Goal: Task Accomplishment & Management: Complete application form

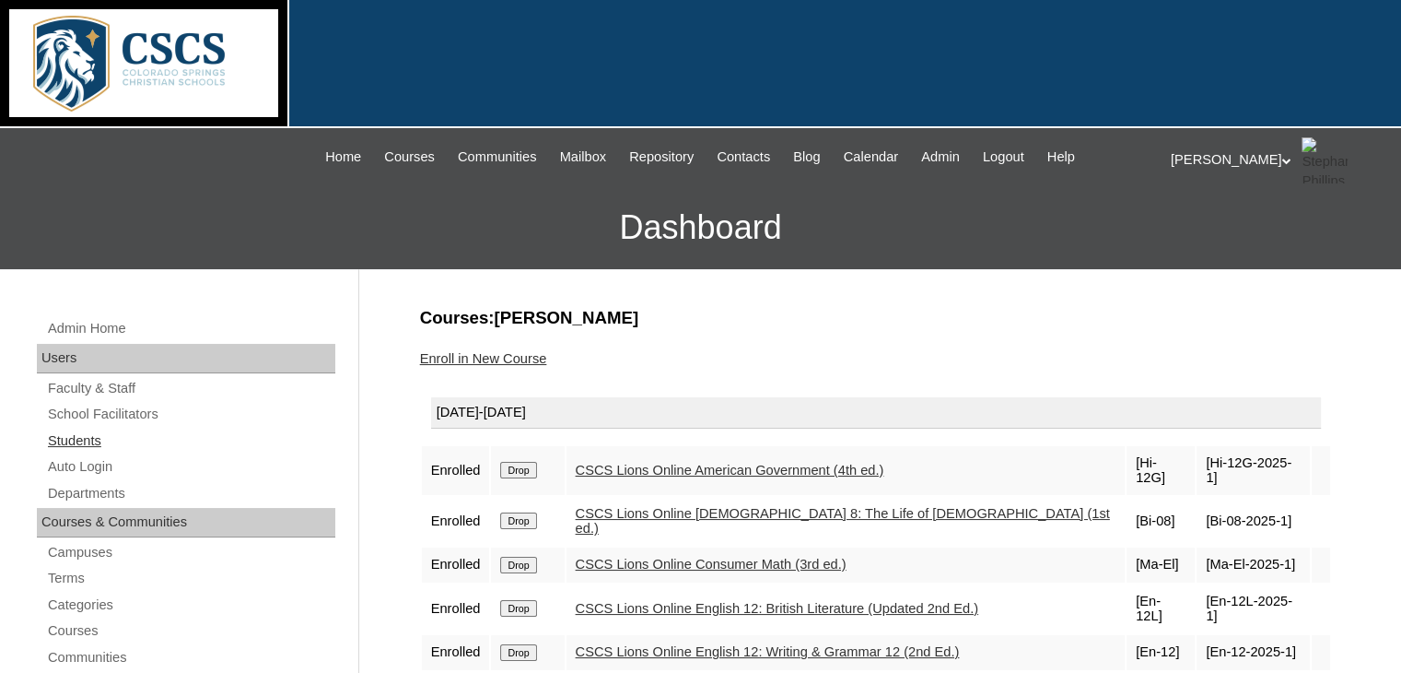
click at [69, 439] on link "Students" at bounding box center [190, 440] width 289 height 23
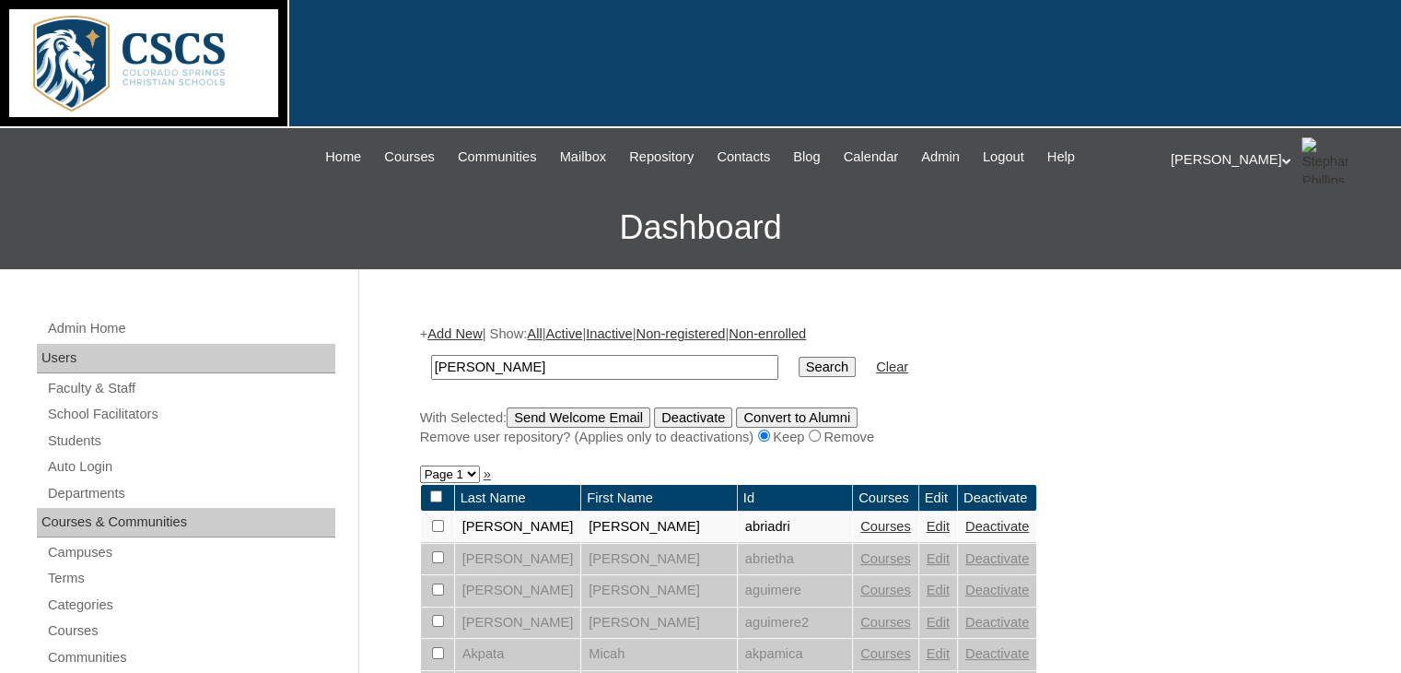
type input "[PERSON_NAME]"
click at [799, 357] on input "Search" at bounding box center [827, 367] width 57 height 20
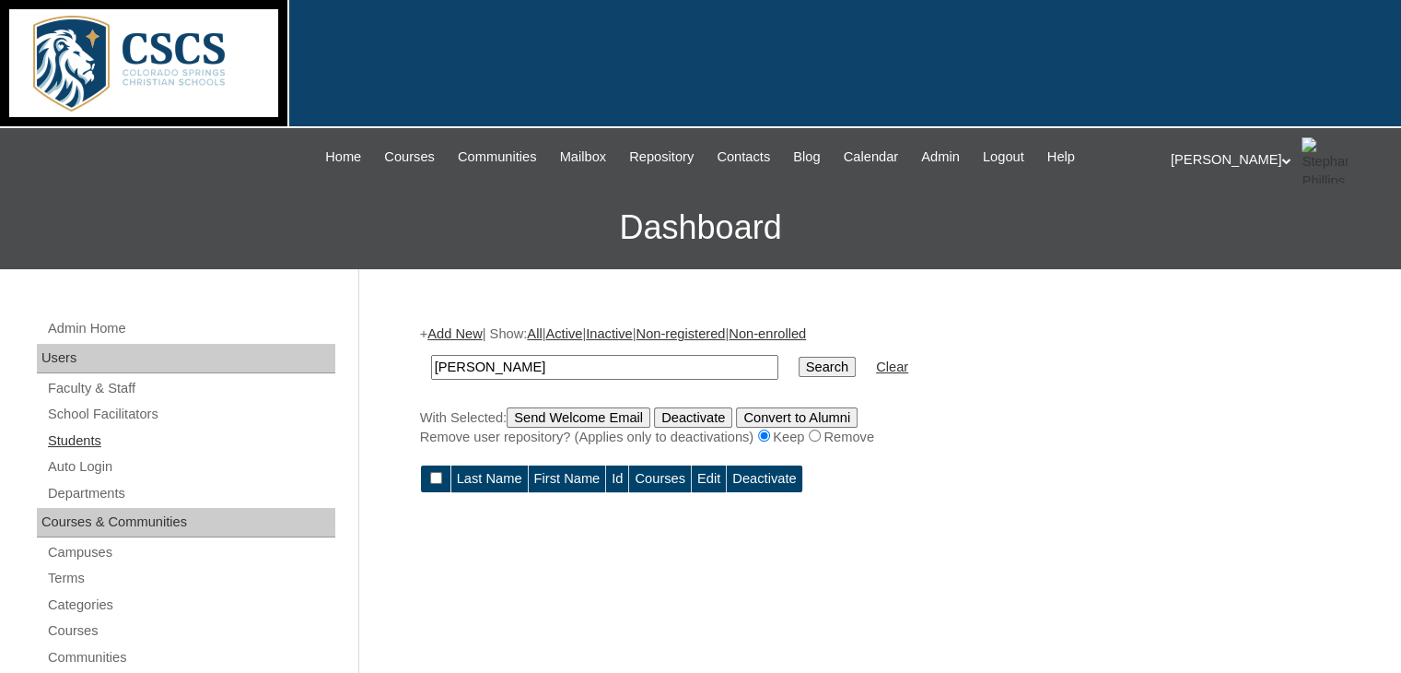
click at [135, 436] on link "Students" at bounding box center [190, 440] width 289 height 23
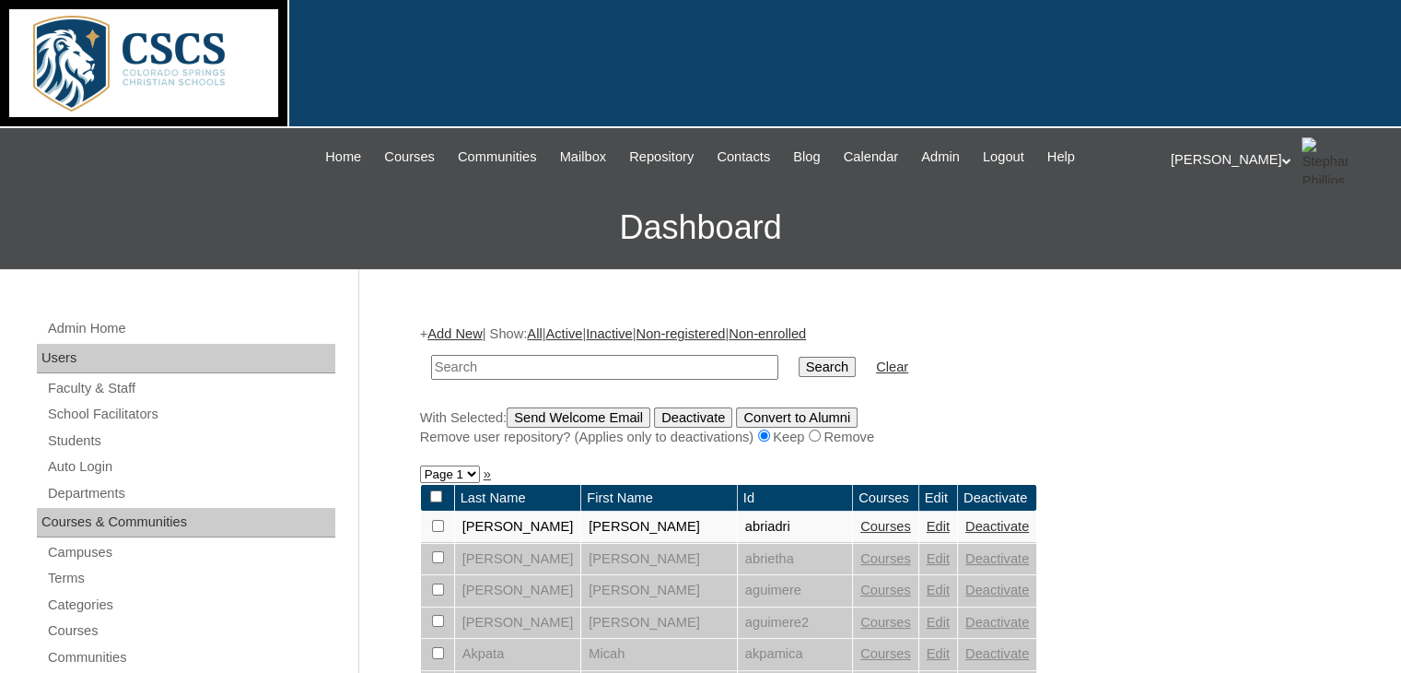
click at [487, 372] on input "text" at bounding box center [604, 367] width 347 height 25
type input "[PERSON_NAME]"
click at [799, 357] on input "Search" at bounding box center [827, 367] width 57 height 20
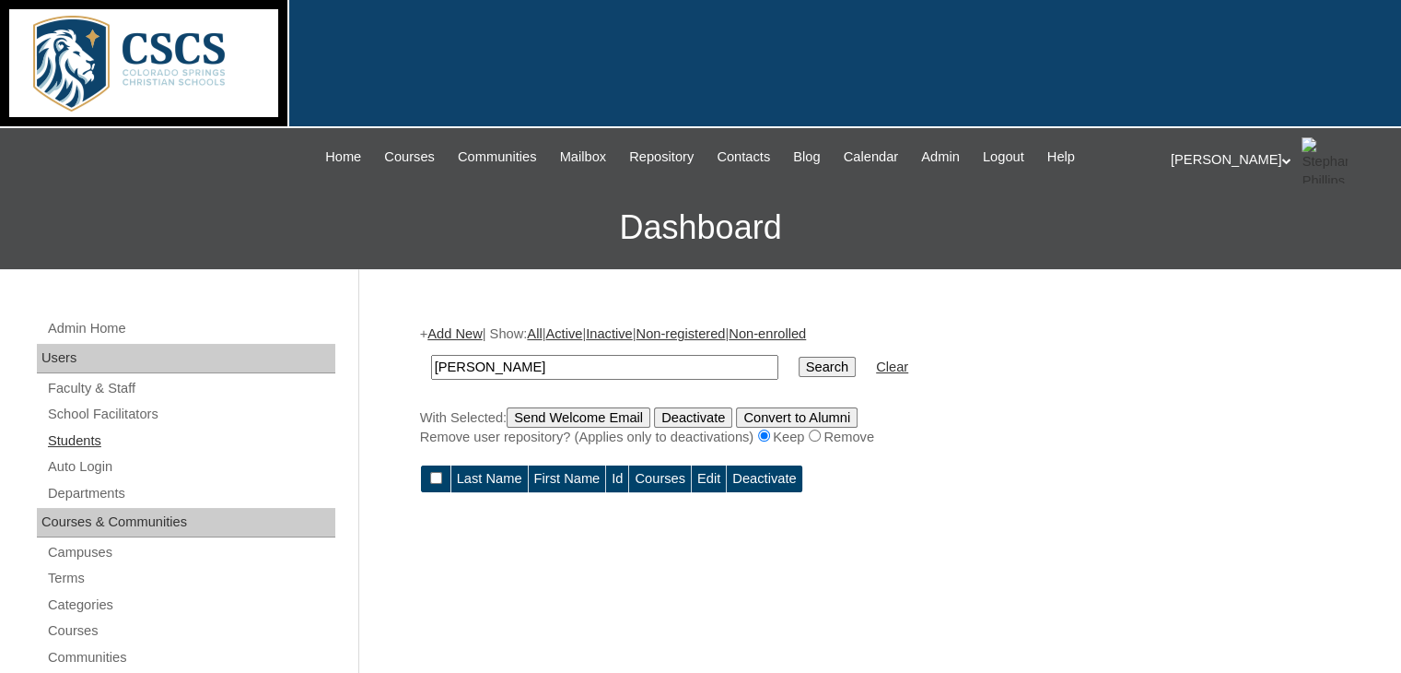
click at [94, 433] on link "Students" at bounding box center [190, 440] width 289 height 23
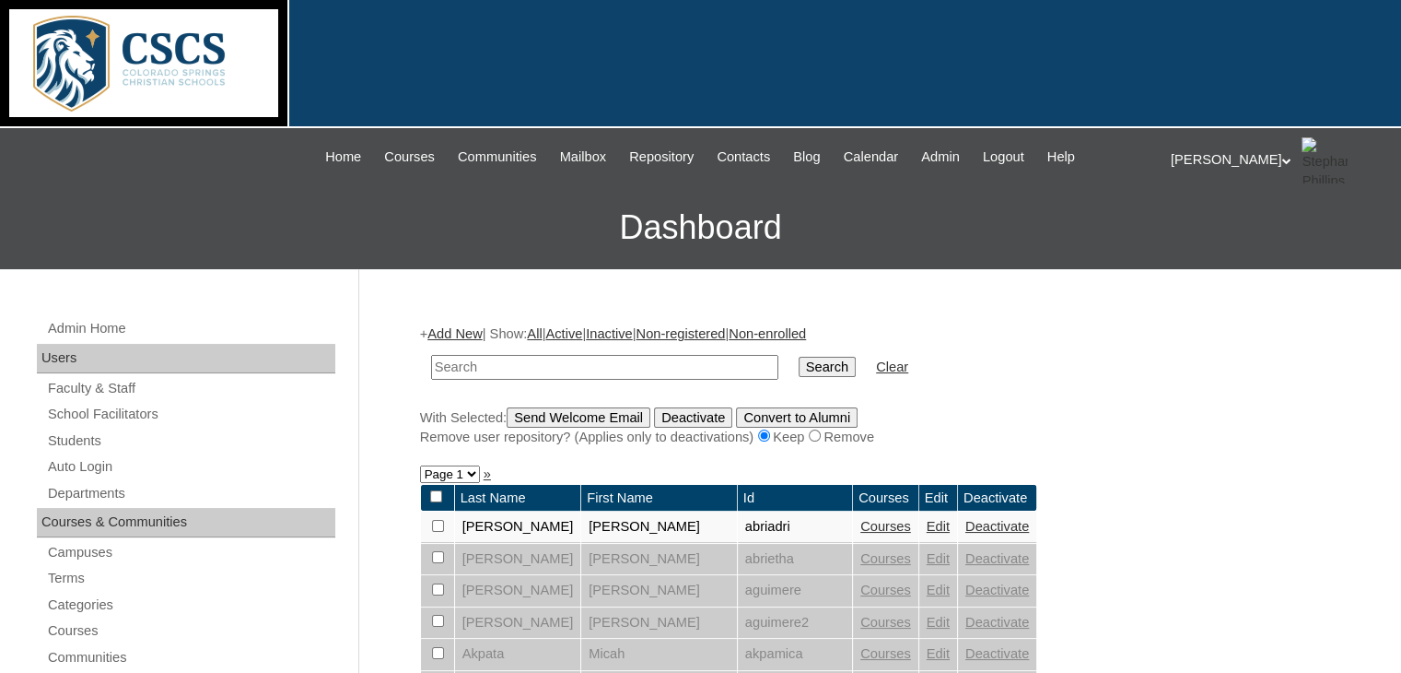
click at [474, 334] on link "Add New" at bounding box center [454, 333] width 54 height 15
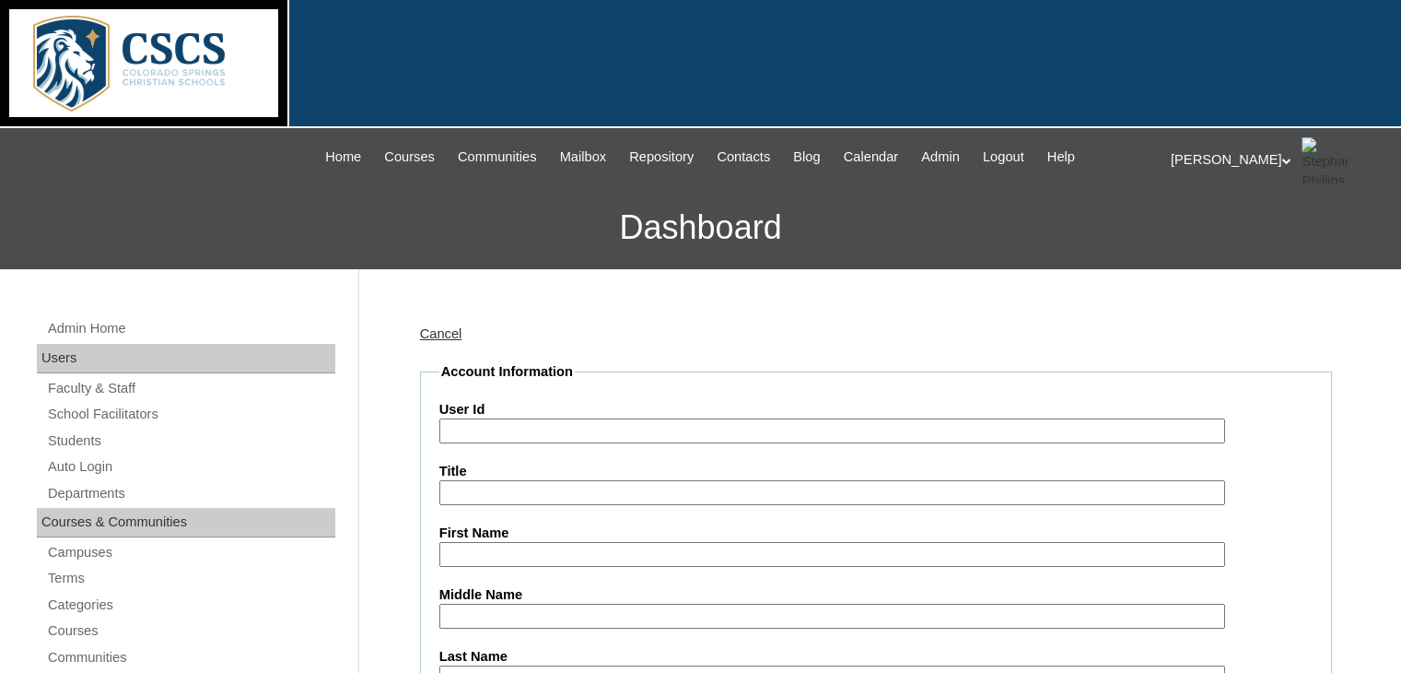
click at [483, 430] on input "User Id" at bounding box center [832, 430] width 786 height 25
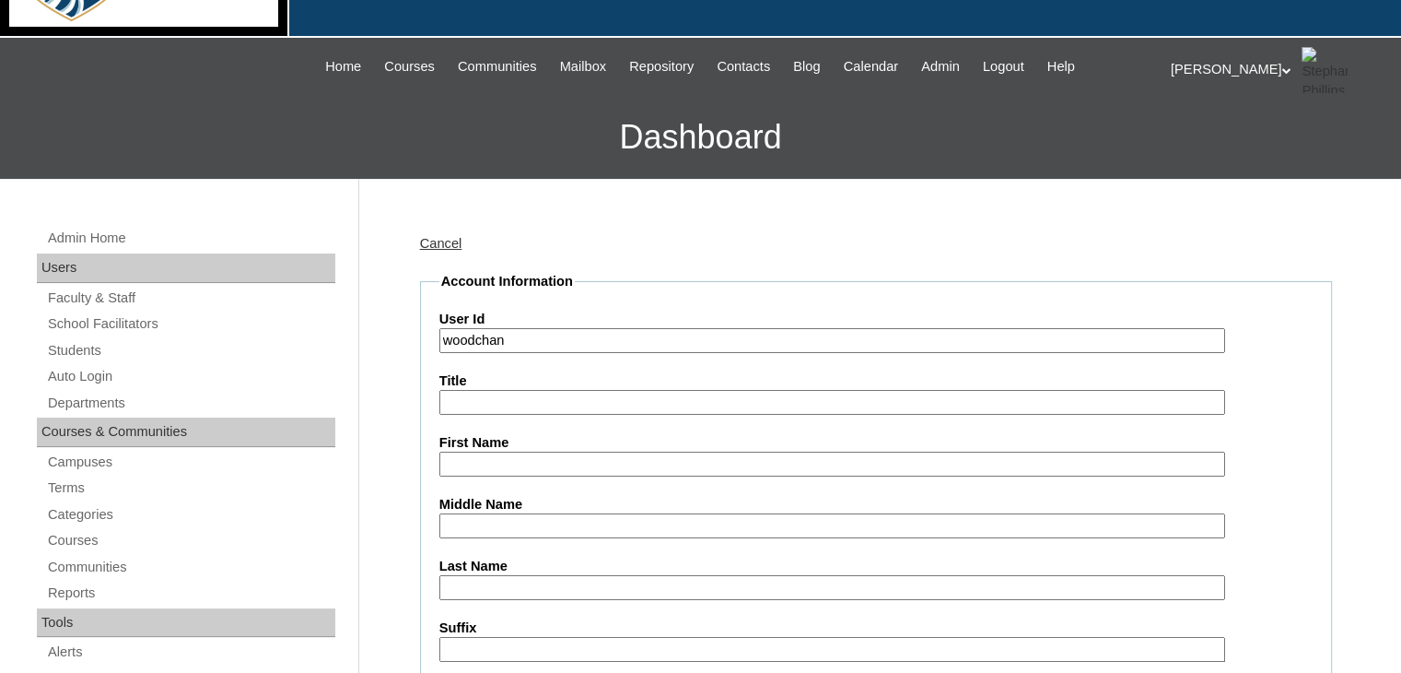
scroll to position [184, 0]
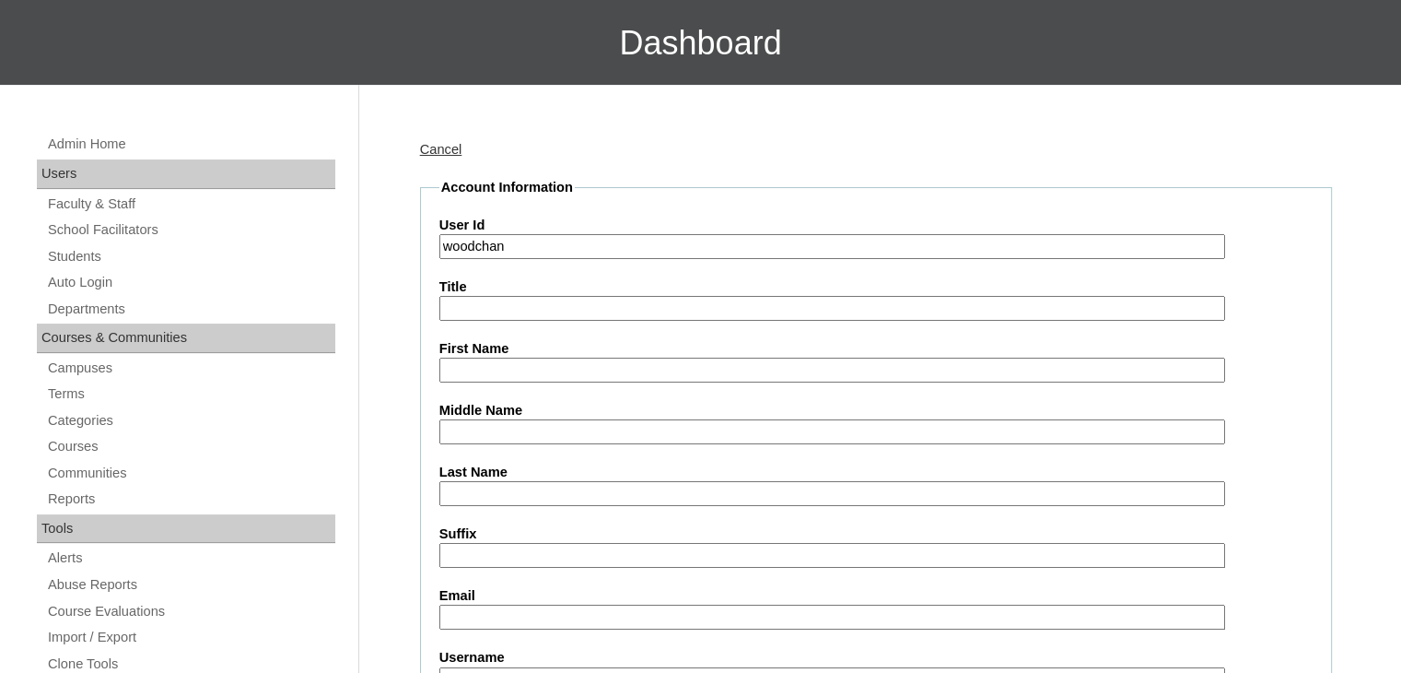
type input "woodchan"
click at [510, 377] on input "First Name" at bounding box center [832, 369] width 786 height 25
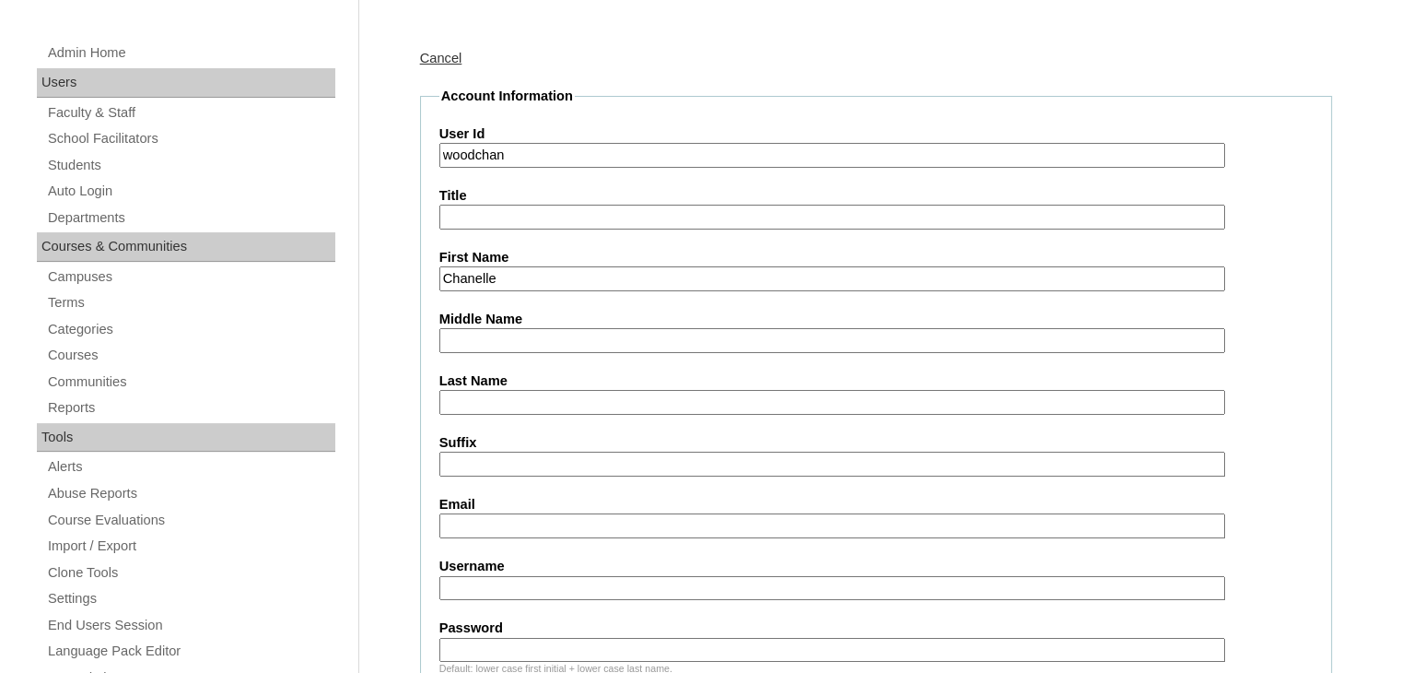
scroll to position [276, 0]
type input "Chanelle"
click at [487, 392] on input "Last Name" at bounding box center [832, 401] width 786 height 25
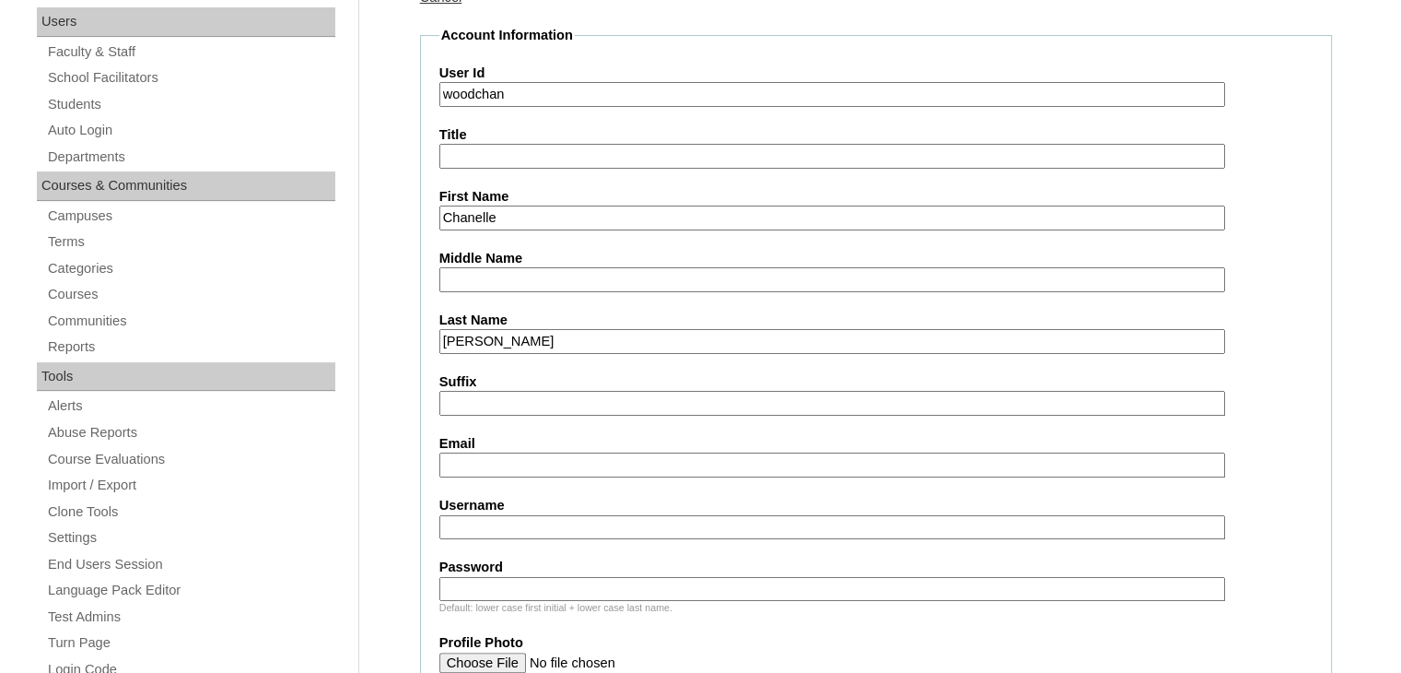
scroll to position [368, 0]
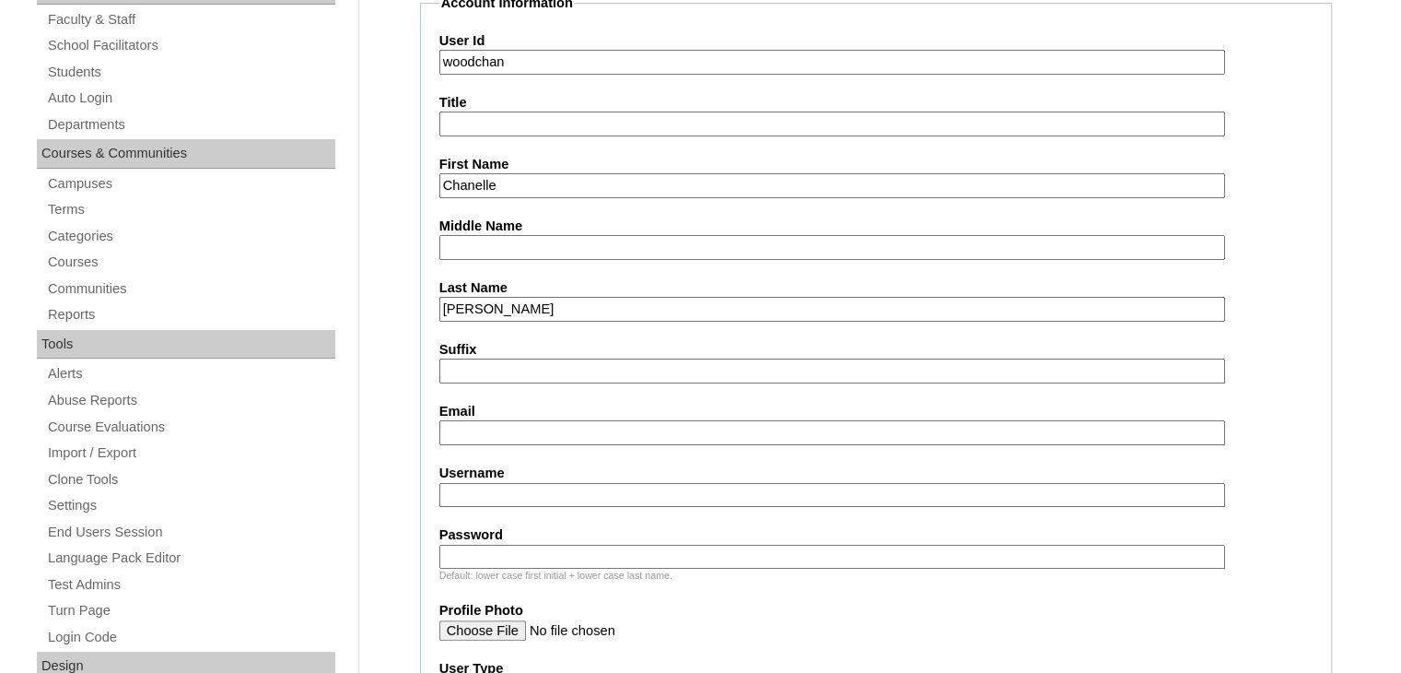
type input "Woods"
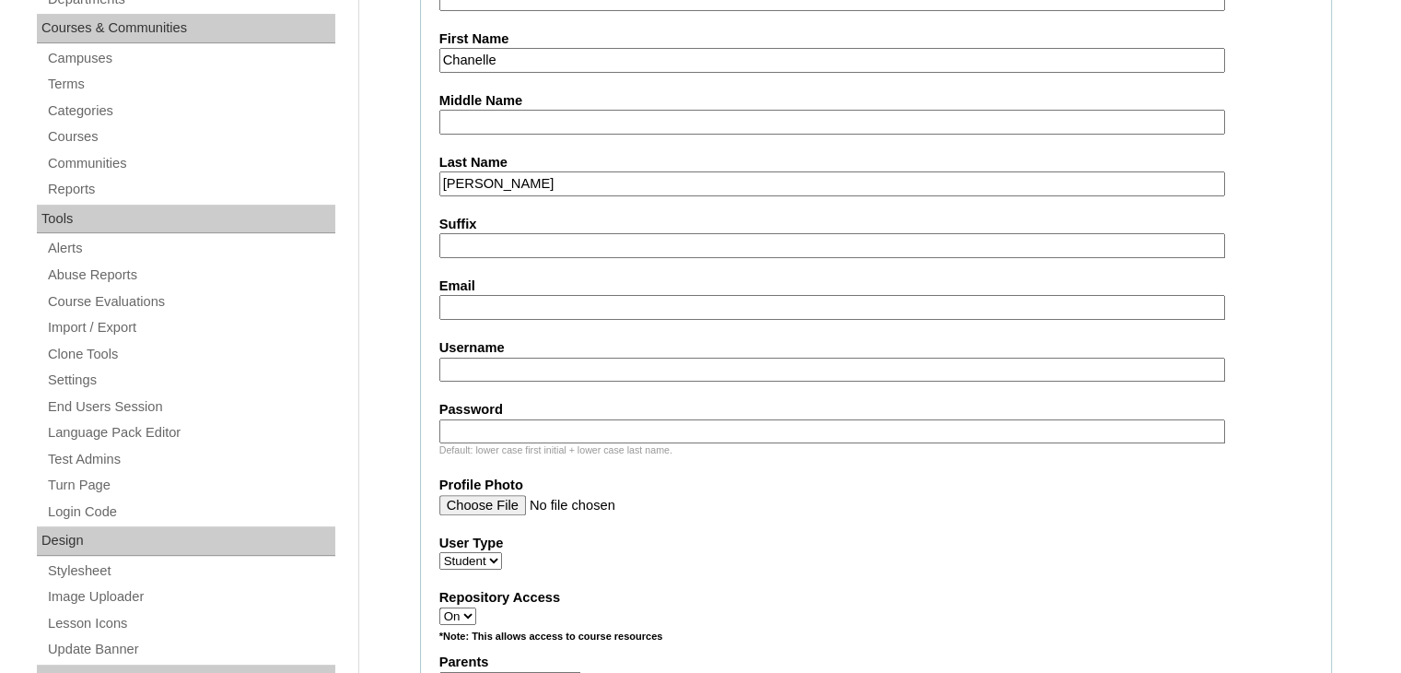
scroll to position [645, 0]
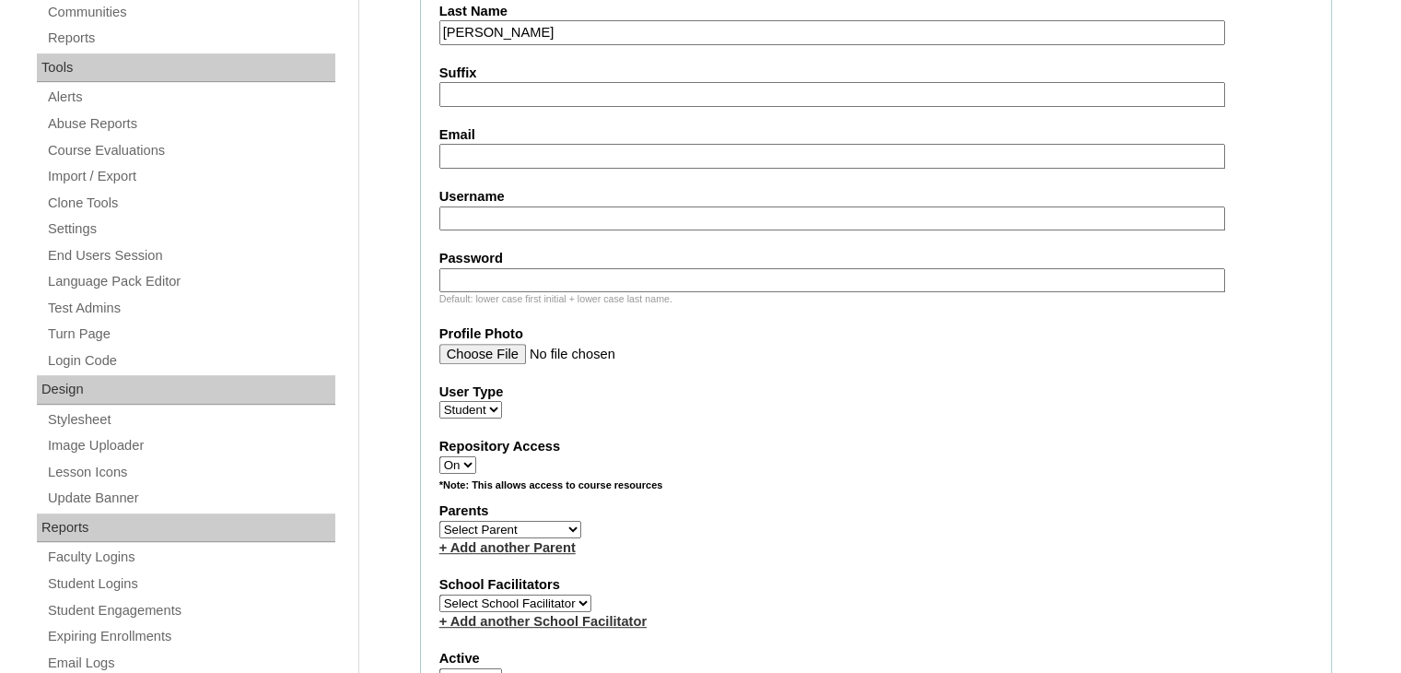
click at [484, 159] on input "Email" at bounding box center [832, 156] width 786 height 25
type input "woodchan@cscslions.org"
click at [482, 197] on label "Username" at bounding box center [875, 196] width 873 height 19
click at [482, 206] on input "Username" at bounding box center [832, 218] width 786 height 25
type input "woodchan"
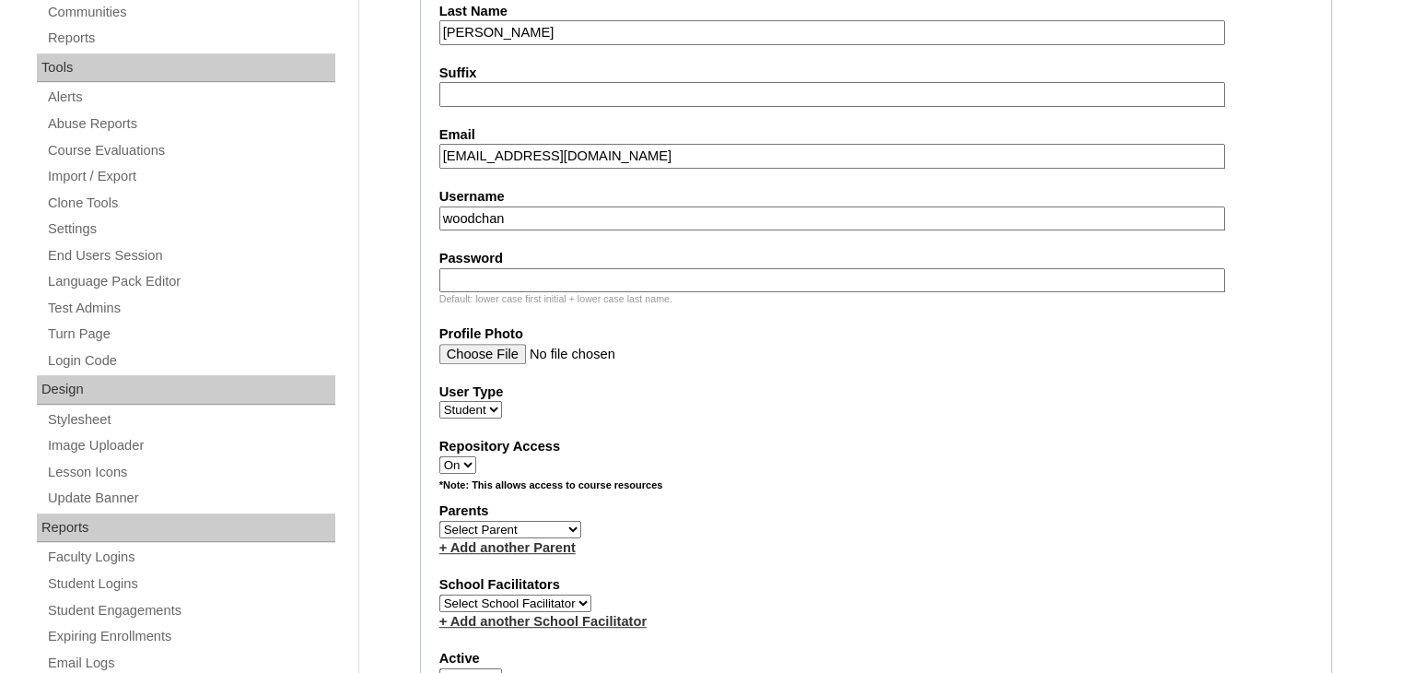
click at [604, 275] on input "Password" at bounding box center [832, 280] width 786 height 25
drag, startPoint x: 527, startPoint y: 266, endPoint x: 435, endPoint y: 276, distance: 92.7
click at [435, 276] on fieldset "Account Information User Id woodchan Title First Name Chanelle Middle Name Last…" at bounding box center [876, 462] width 912 height 1490
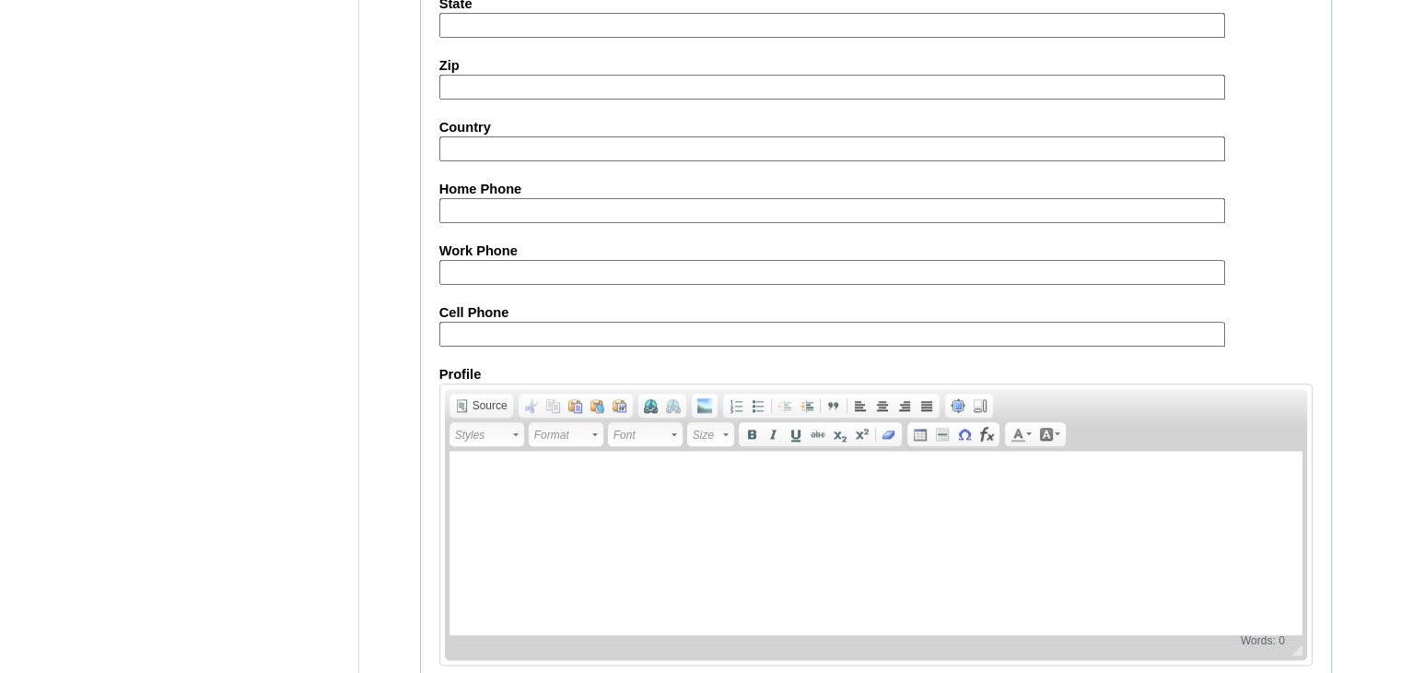
scroll to position [2170, 0]
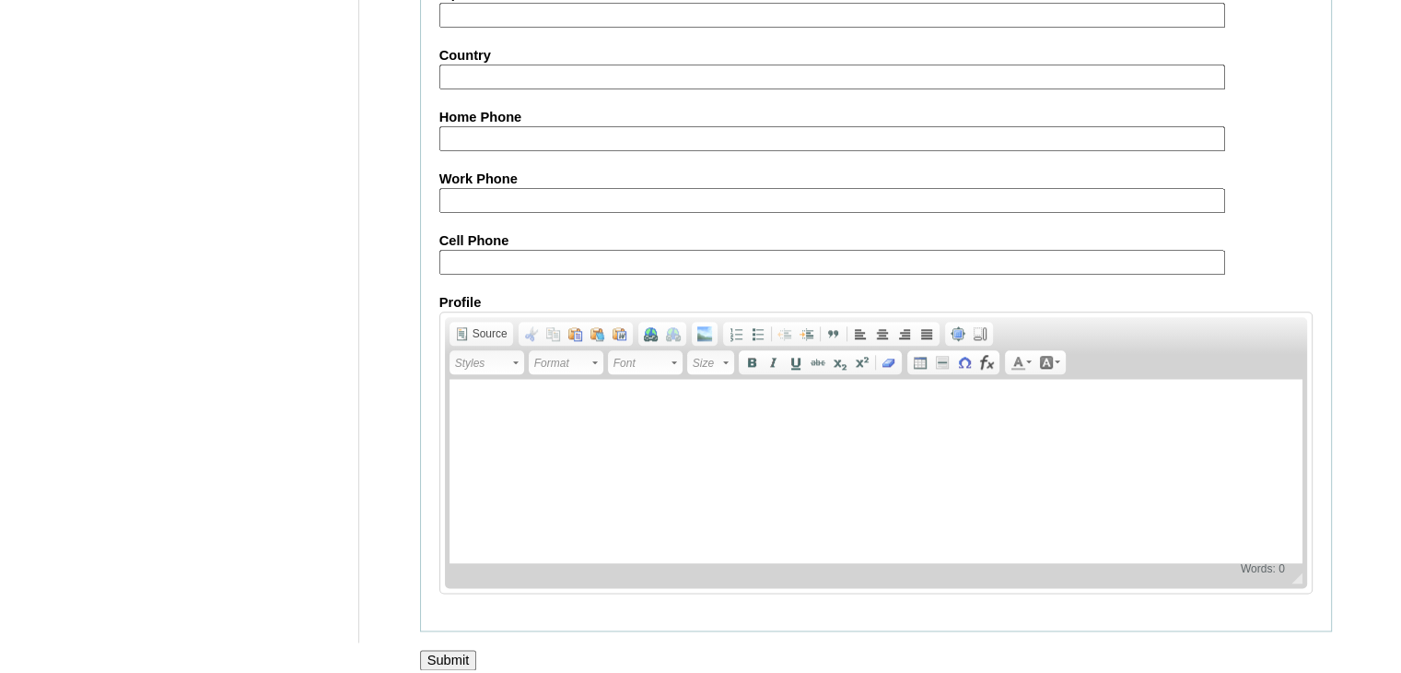
type input "Cscw051510"
click at [471, 649] on input "Submit" at bounding box center [448, 659] width 57 height 20
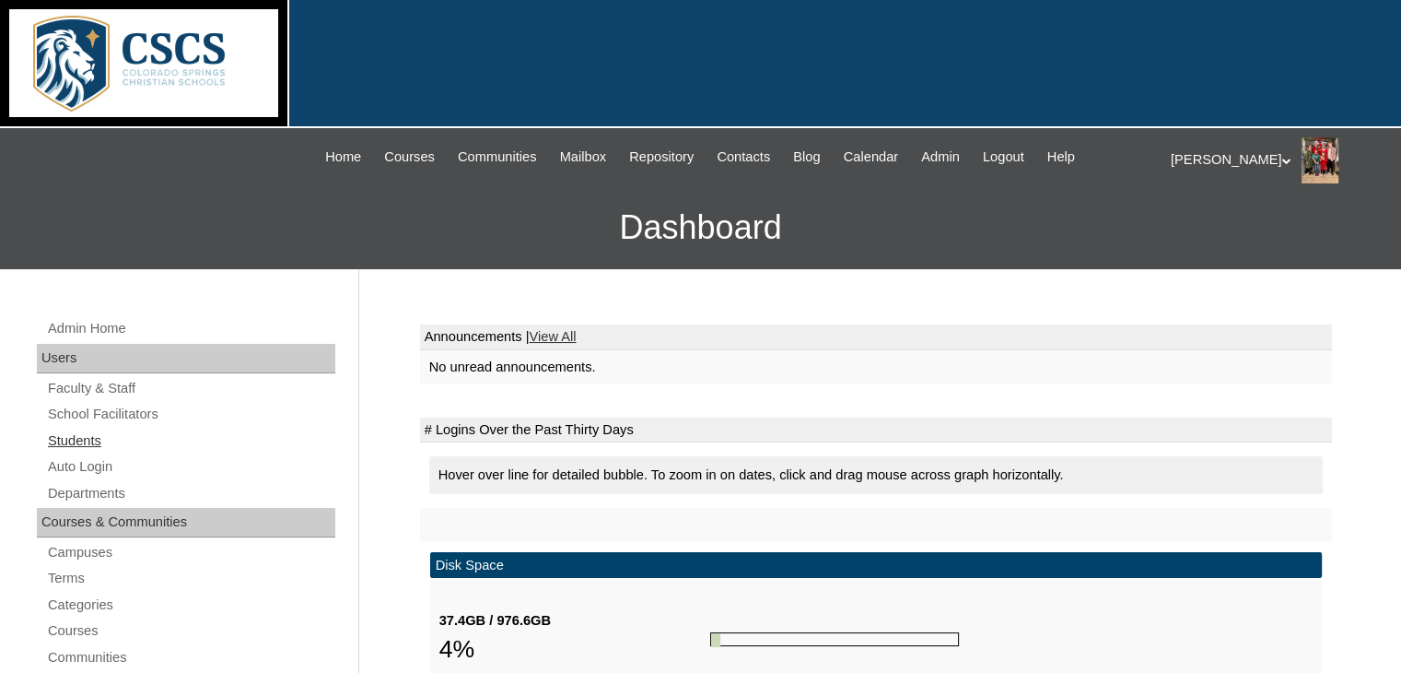
click at [69, 442] on link "Students" at bounding box center [190, 440] width 289 height 23
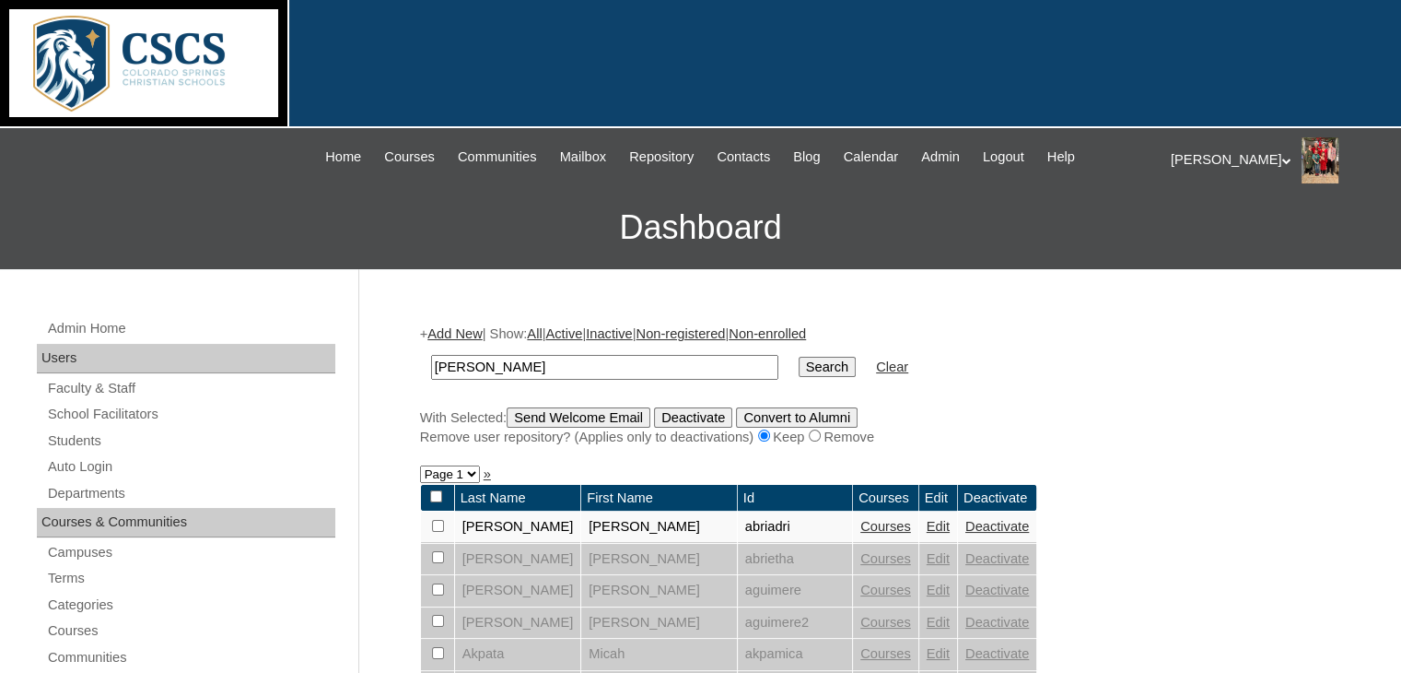
type input "[PERSON_NAME]"
click at [799, 357] on input "Search" at bounding box center [827, 367] width 57 height 20
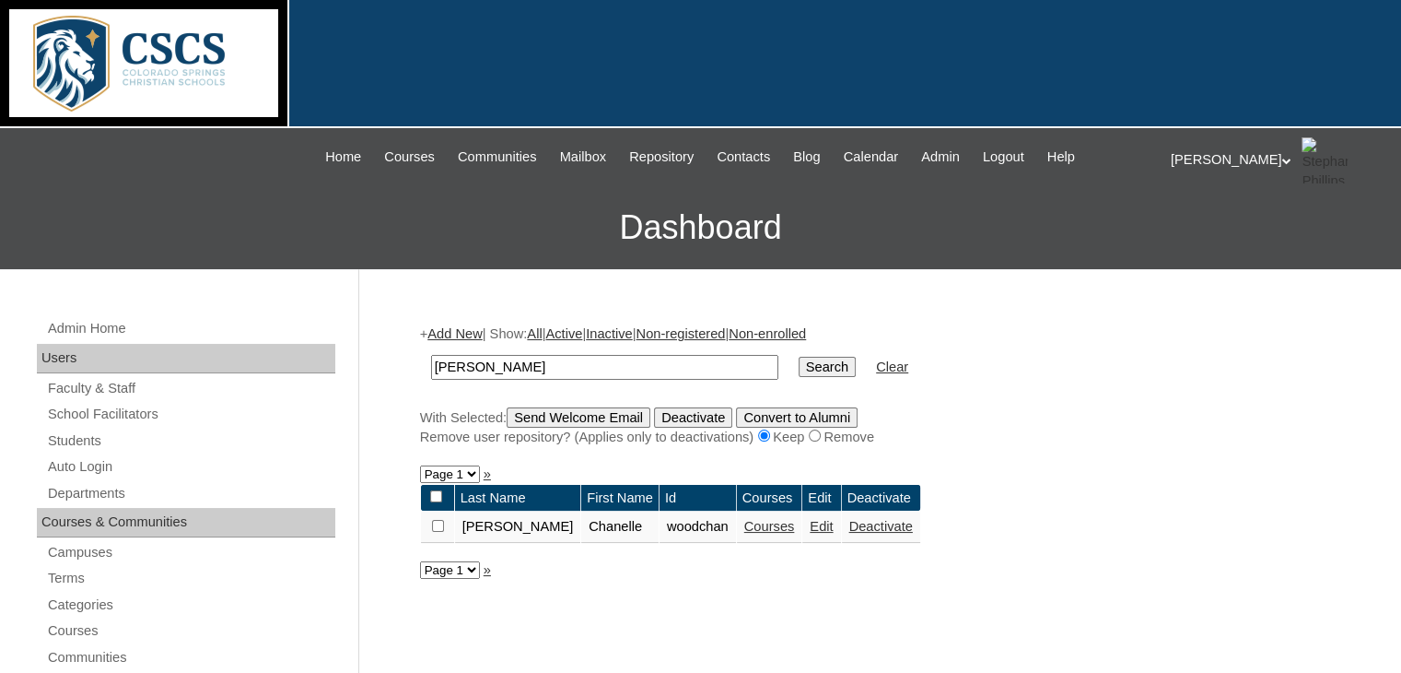
click at [744, 526] on link "Courses" at bounding box center [769, 526] width 51 height 15
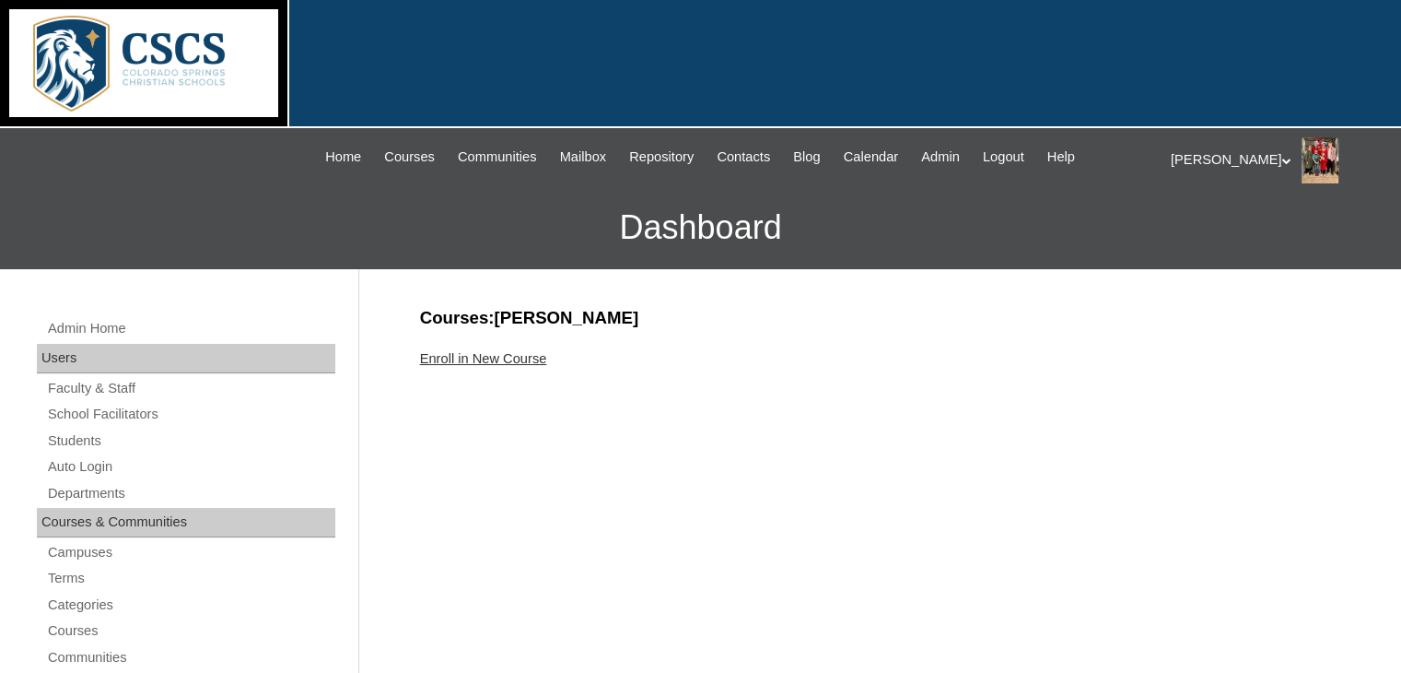
click at [520, 358] on link "Enroll in New Course" at bounding box center [483, 358] width 127 height 15
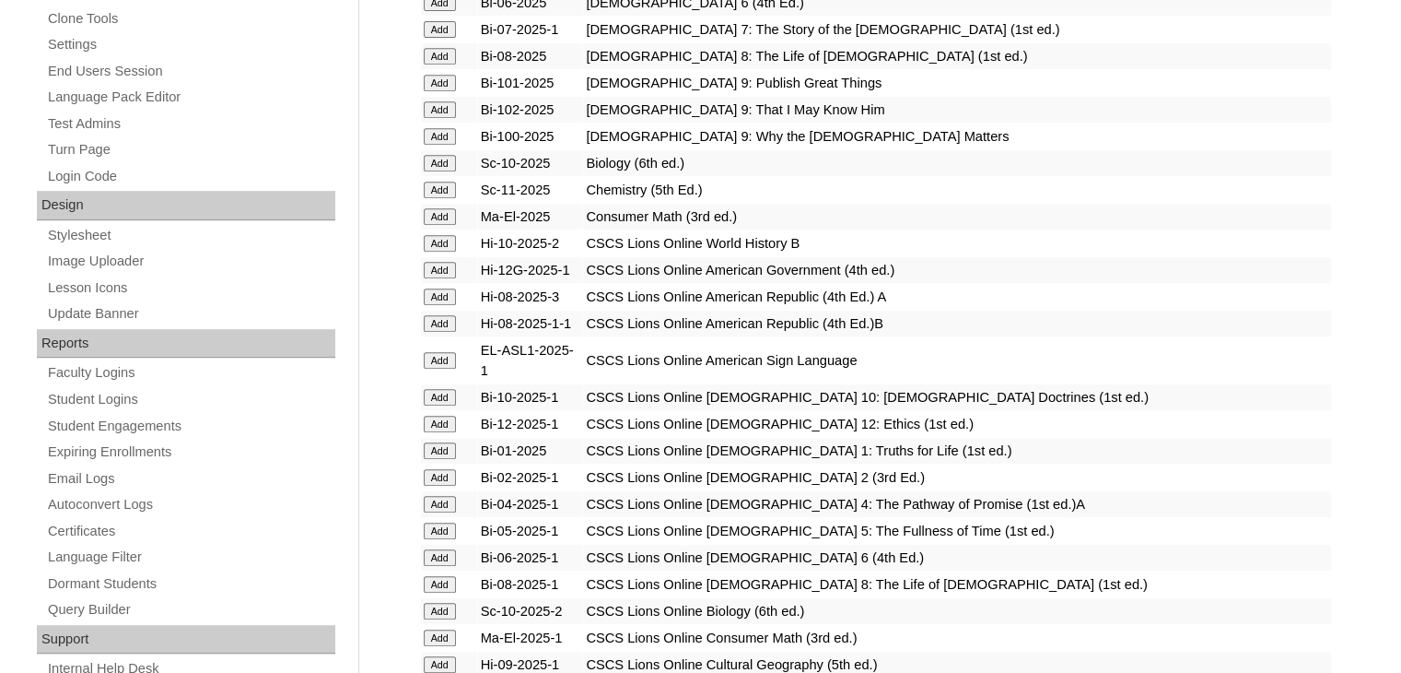
scroll to position [1013, 0]
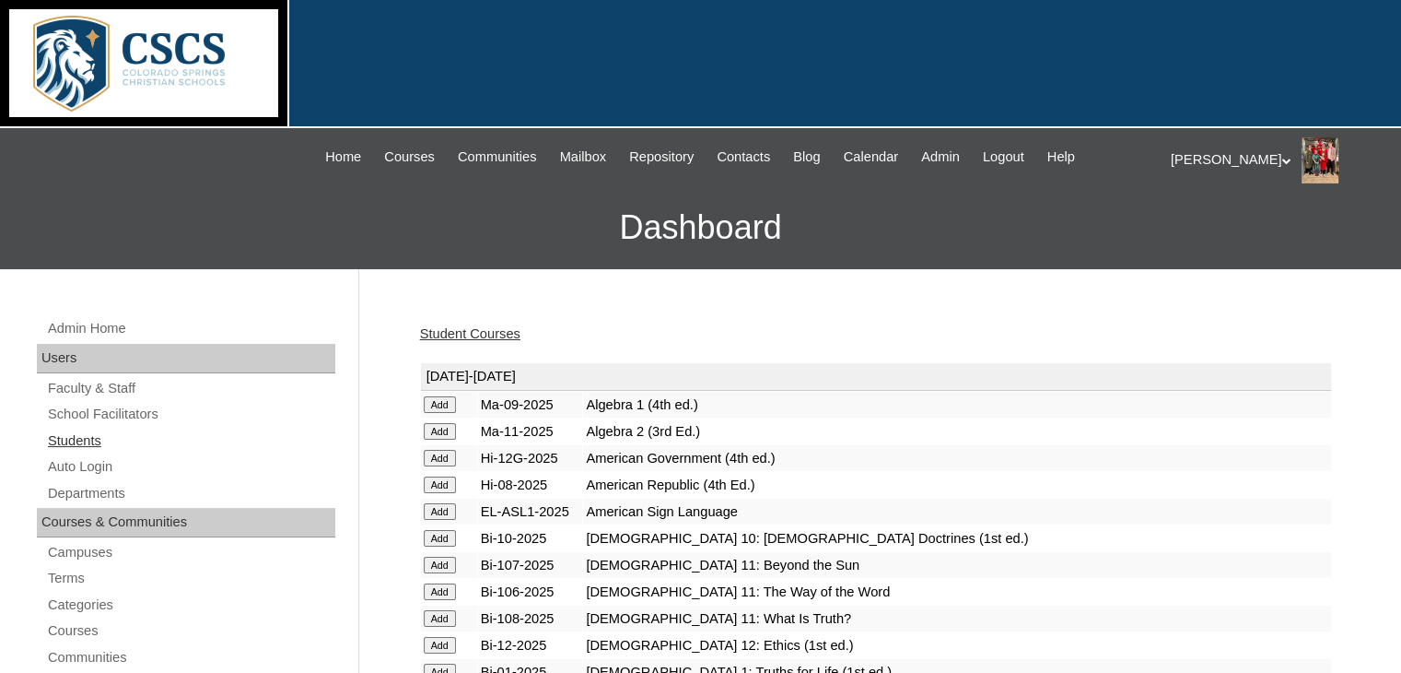
click at [74, 436] on link "Students" at bounding box center [190, 440] width 289 height 23
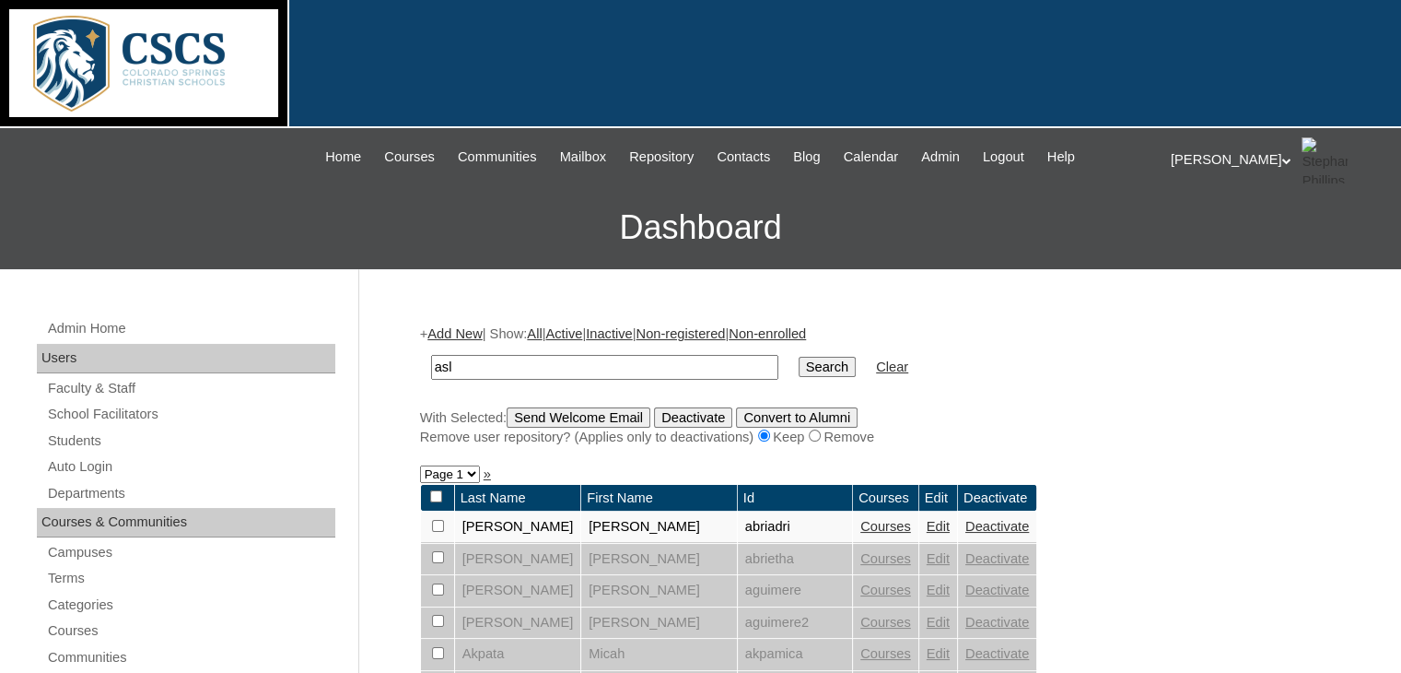
type input "asl"
click at [799, 357] on input "Search" at bounding box center [827, 367] width 57 height 20
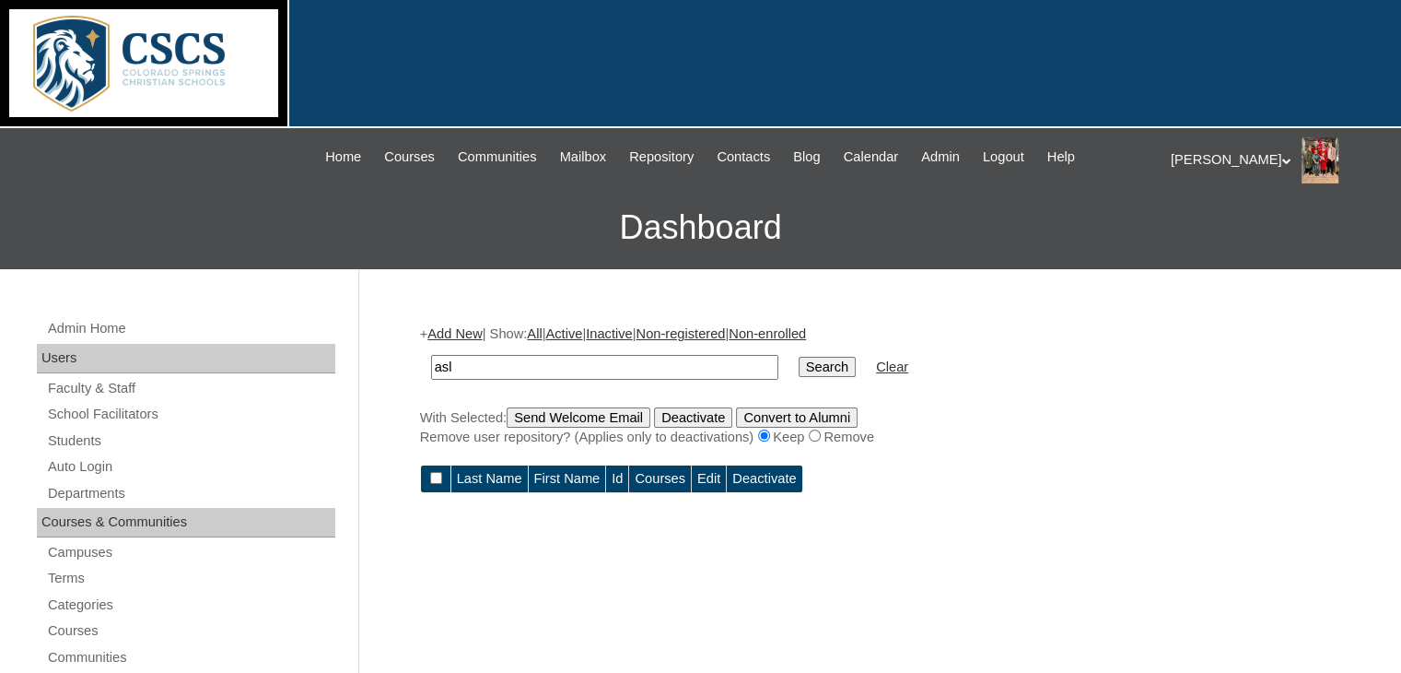
drag, startPoint x: 492, startPoint y: 368, endPoint x: 366, endPoint y: 368, distance: 126.2
type input "[PERSON_NAME]"
click at [799, 362] on input "Search" at bounding box center [827, 367] width 57 height 20
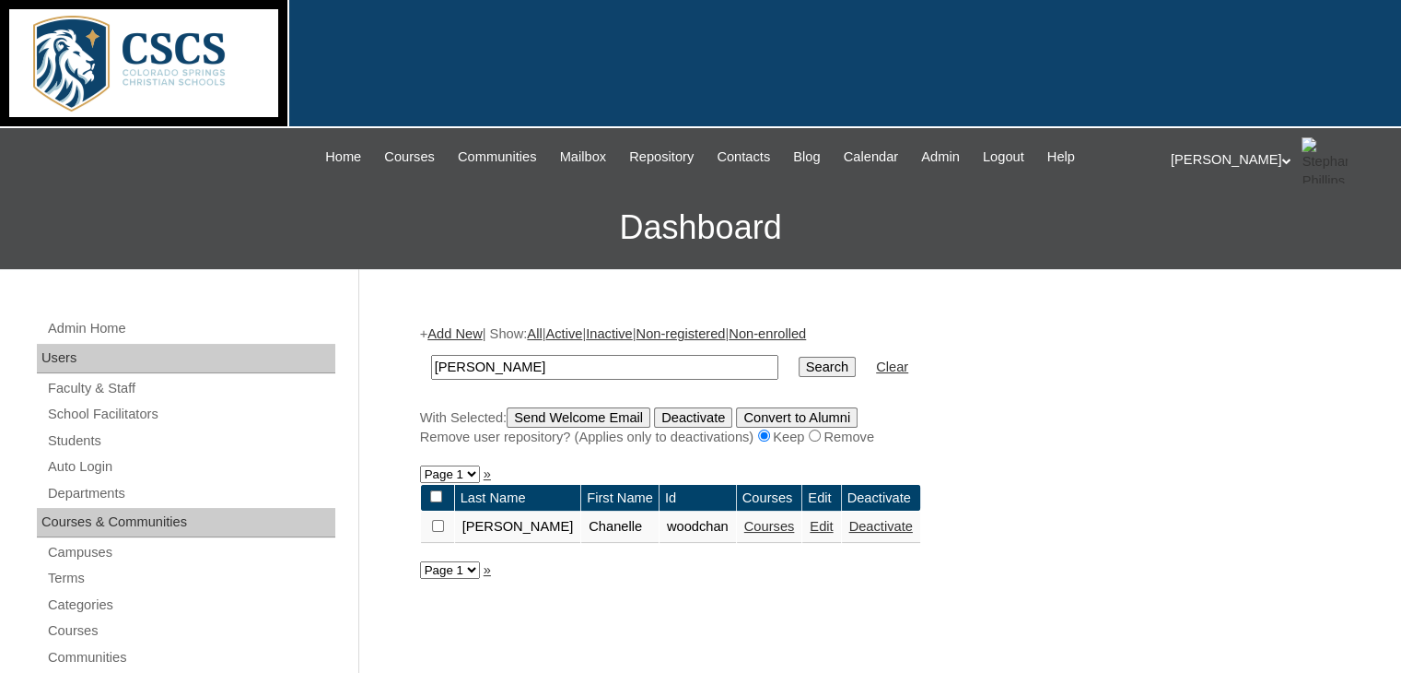
click at [810, 525] on link "Edit" at bounding box center [821, 526] width 23 height 15
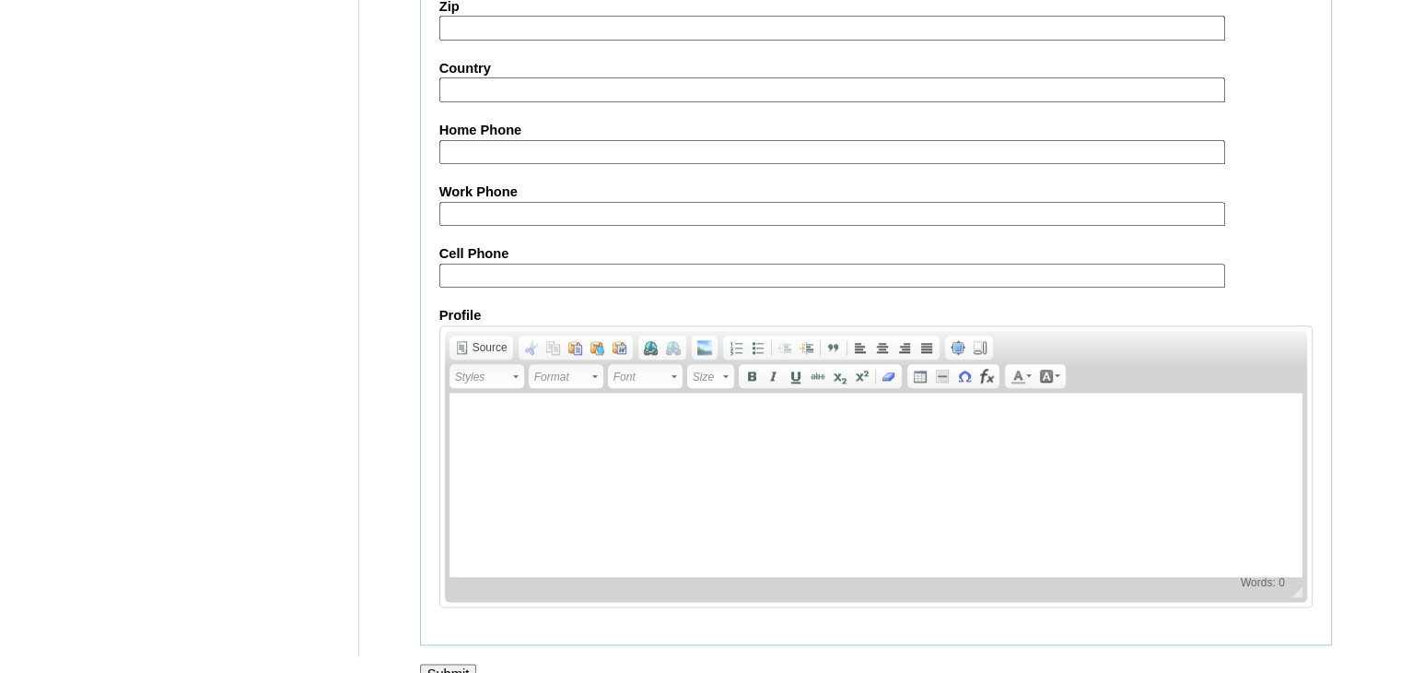
scroll to position [2156, 0]
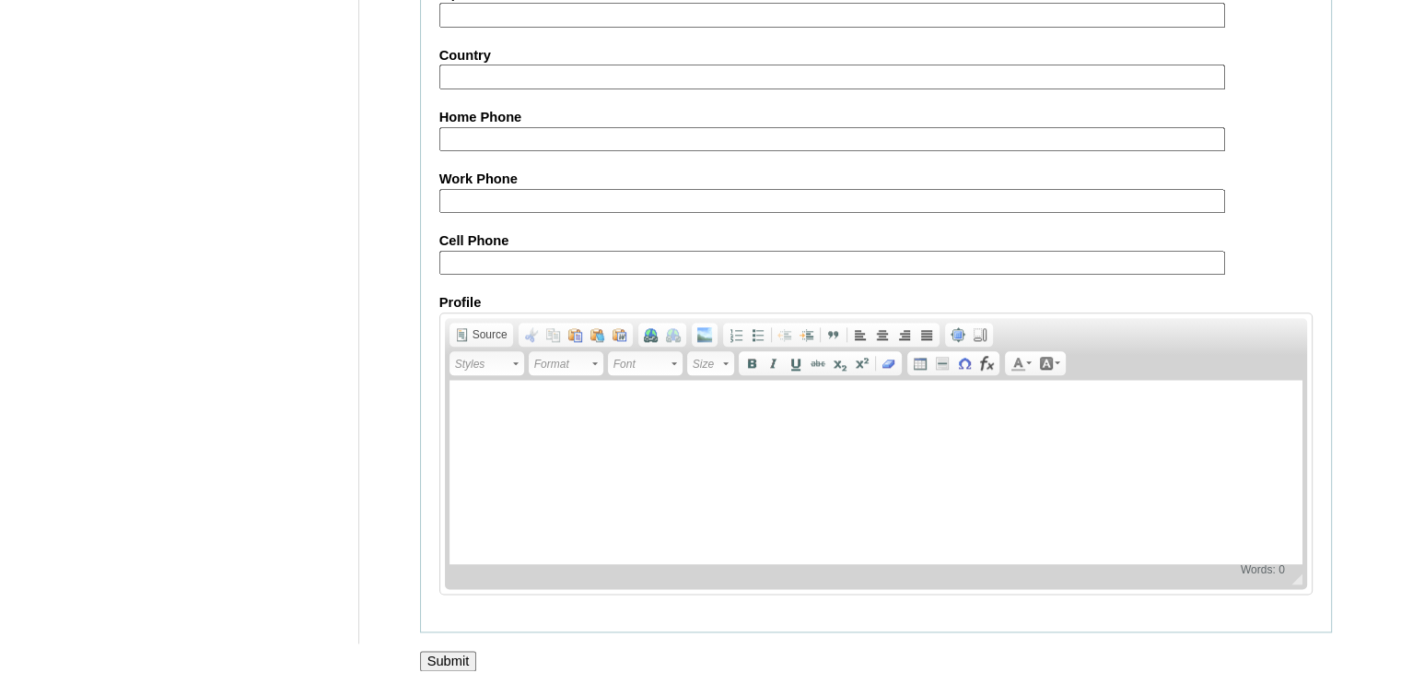
click at [468, 650] on input "Submit" at bounding box center [448, 660] width 57 height 20
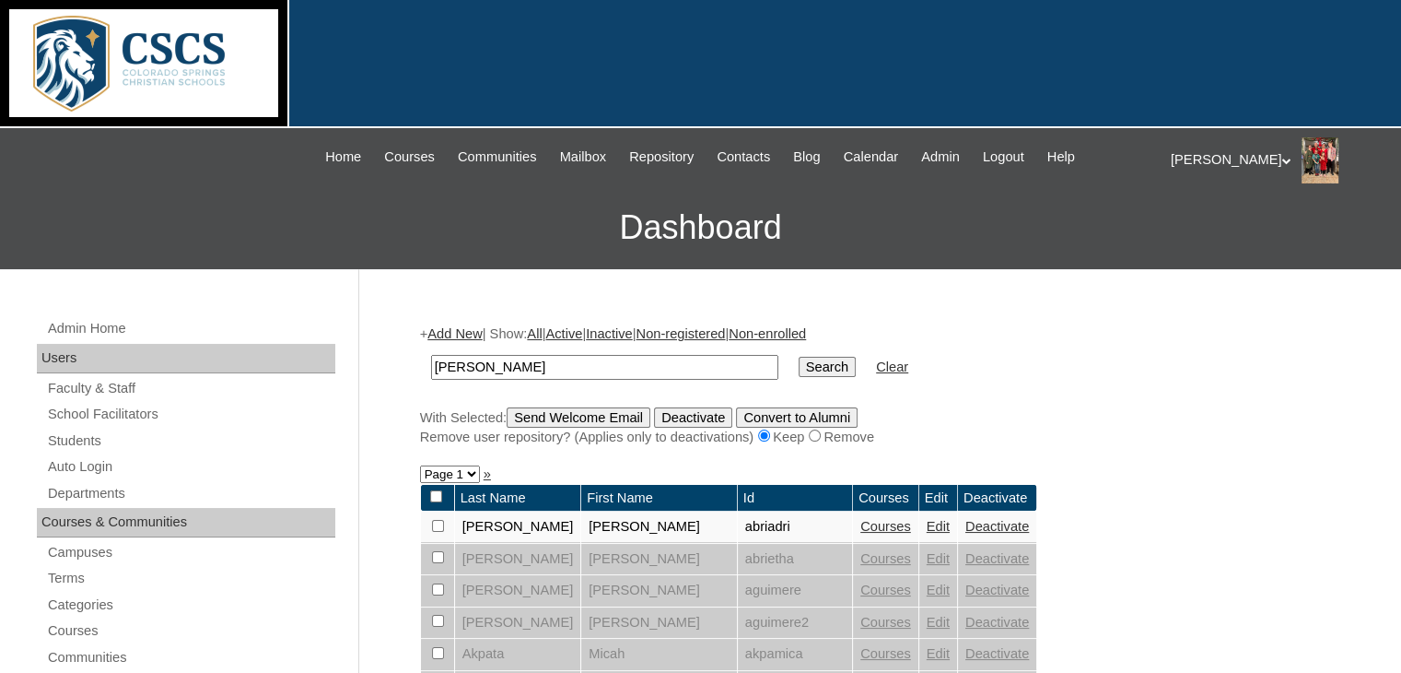
type input "[PERSON_NAME]"
click at [799, 366] on input "Search" at bounding box center [827, 367] width 57 height 20
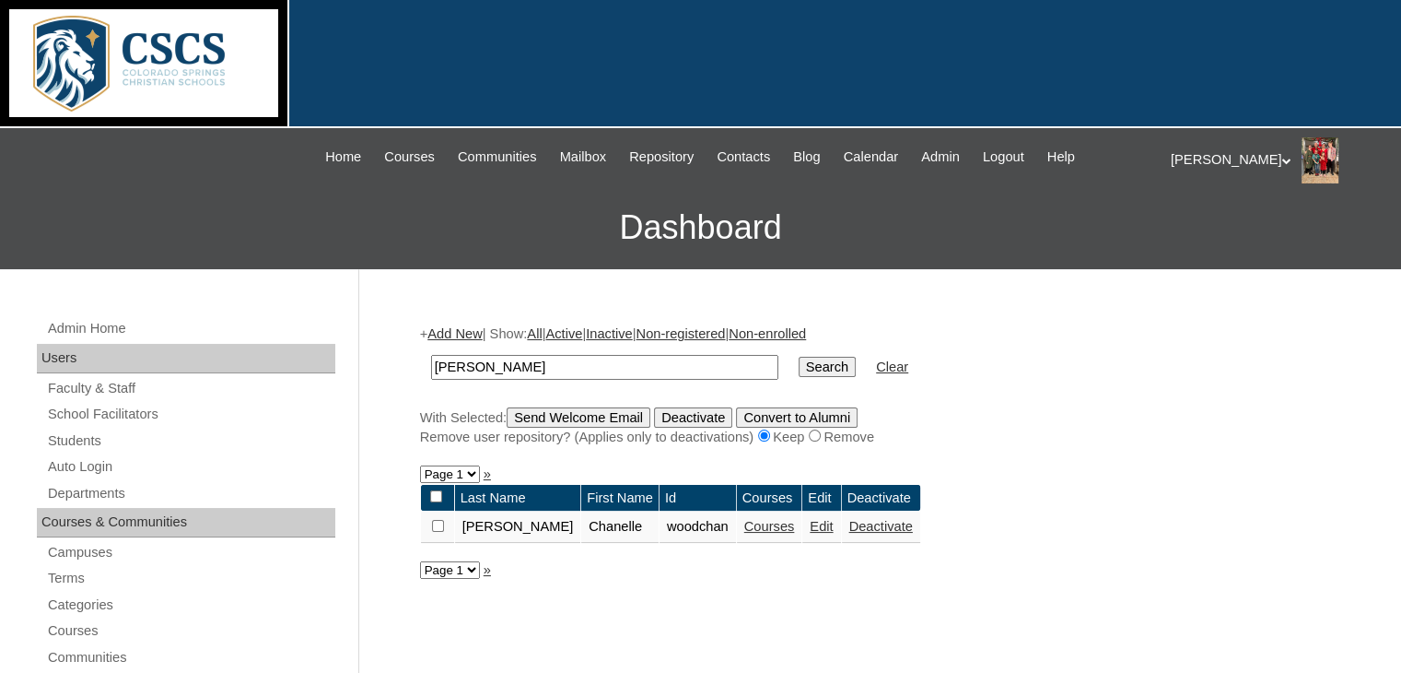
click at [437, 524] on input "checkbox" at bounding box center [438, 526] width 12 height 12
checkbox input "true"
click at [561, 417] on input "Send Welcome Email" at bounding box center [579, 417] width 144 height 20
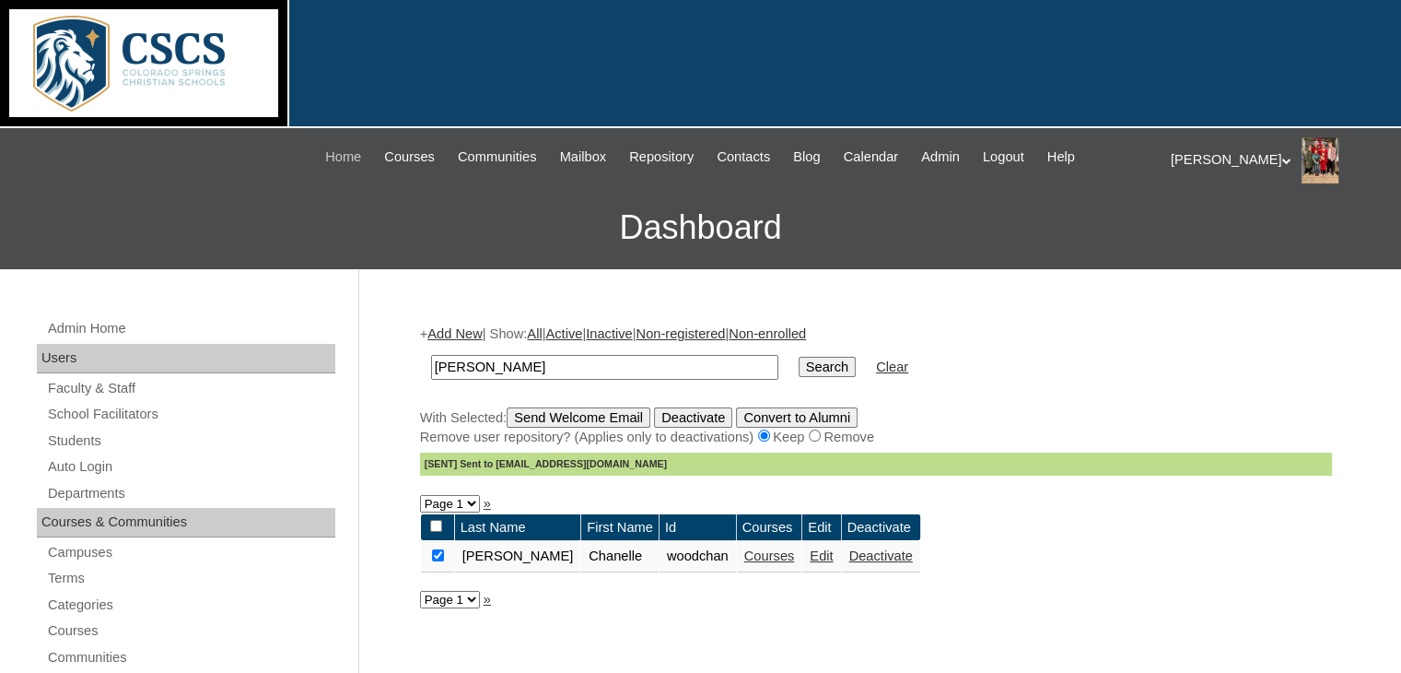
click at [325, 146] on span "Home" at bounding box center [343, 156] width 36 height 21
